Goal: Task Accomplishment & Management: Manage account settings

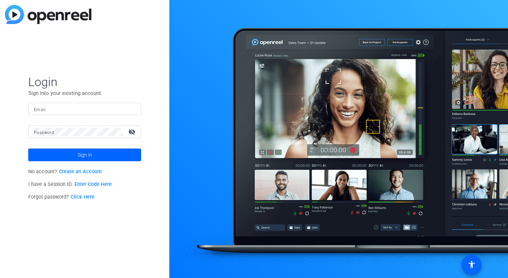
click at [84, 110] on input "Email" at bounding box center [85, 109] width 102 height 8
click at [0, 278] on com-1password-button at bounding box center [0, 278] width 0 height 0
click at [72, 111] on input "Email" at bounding box center [85, 109] width 102 height 8
click at [79, 112] on input "Email" at bounding box center [85, 109] width 102 height 8
type input "[PERSON_NAME][EMAIL_ADDRESS][DOMAIN_NAME]"
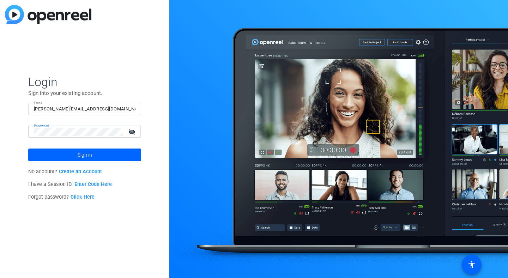
click at [28, 148] on button "Sign in" at bounding box center [84, 154] width 113 height 13
click at [81, 157] on span "Sign in" at bounding box center [85, 155] width 14 height 18
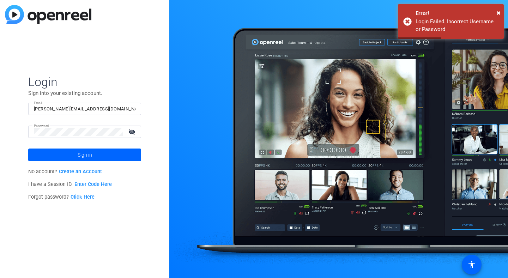
click at [83, 196] on link "Click Here" at bounding box center [83, 197] width 24 height 6
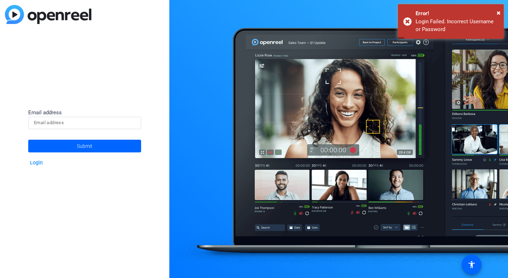
click at [74, 120] on input at bounding box center [85, 123] width 102 height 8
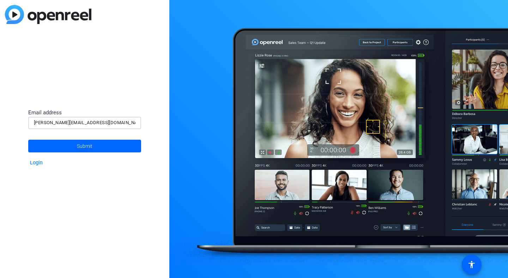
type input "[PERSON_NAME][EMAIL_ADDRESS][DOMAIN_NAME]"
click at [28, 140] on button "Submit" at bounding box center [84, 146] width 113 height 13
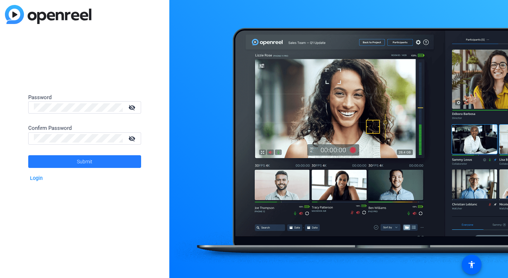
click at [85, 160] on span "Submit" at bounding box center [85, 162] width 16 height 18
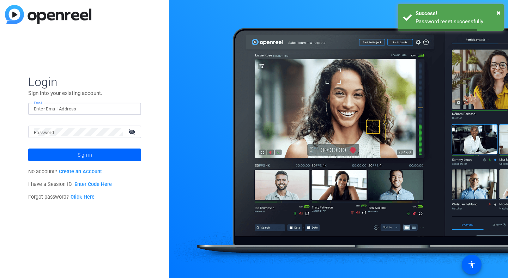
click at [59, 110] on input "Email" at bounding box center [85, 109] width 102 height 8
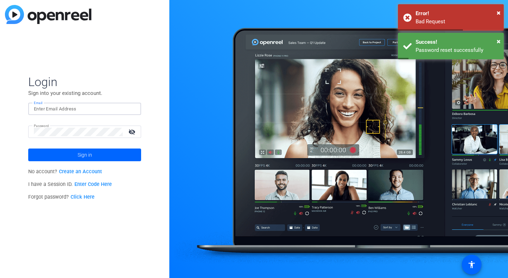
click at [53, 110] on input "Email" at bounding box center [85, 109] width 102 height 8
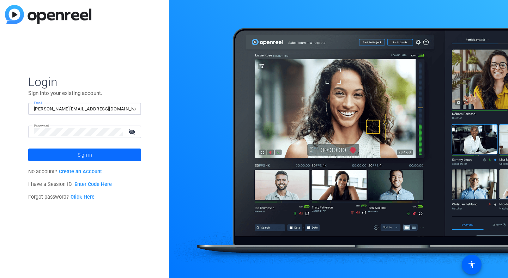
type input "[PERSON_NAME][EMAIL_ADDRESS][DOMAIN_NAME]"
click at [84, 153] on span "Sign in" at bounding box center [85, 155] width 14 height 18
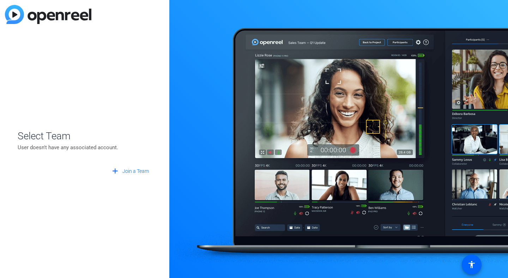
click at [12, 16] on img at bounding box center [48, 14] width 86 height 19
